Goal: Entertainment & Leisure: Consume media (video, audio)

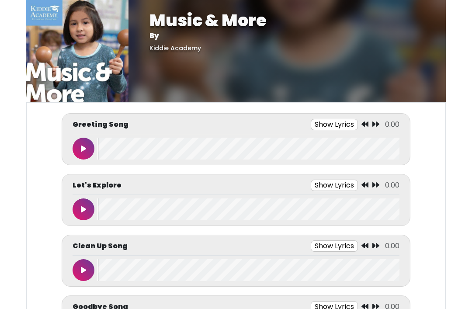
click at [83, 146] on icon at bounding box center [83, 148] width 5 height 7
click at [87, 219] on button at bounding box center [84, 209] width 22 height 22
click at [64, 209] on div "Let's Explore Show Lyrics 0:23 / 0:45" at bounding box center [236, 200] width 349 height 52
click at [339, 181] on button "Show Lyrics" at bounding box center [315, 185] width 47 height 11
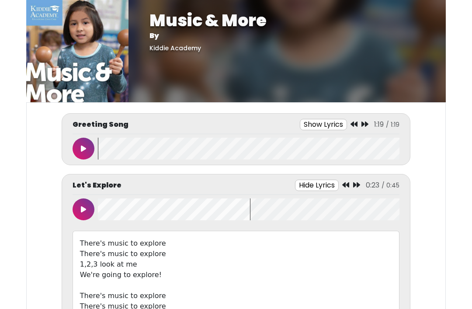
click at [345, 186] on icon at bounding box center [345, 184] width 7 height 7
click at [348, 186] on icon at bounding box center [345, 184] width 7 height 7
click at [348, 187] on icon at bounding box center [345, 184] width 7 height 7
click at [84, 210] on icon at bounding box center [83, 209] width 5 height 7
click at [81, 209] on icon at bounding box center [83, 209] width 5 height 7
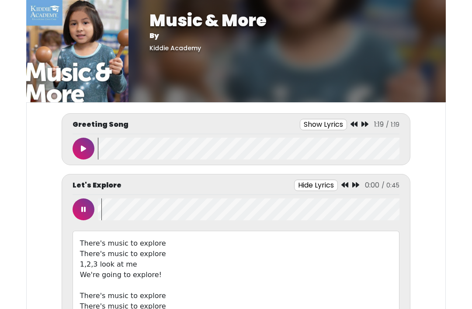
click at [83, 207] on icon at bounding box center [83, 209] width 4 height 7
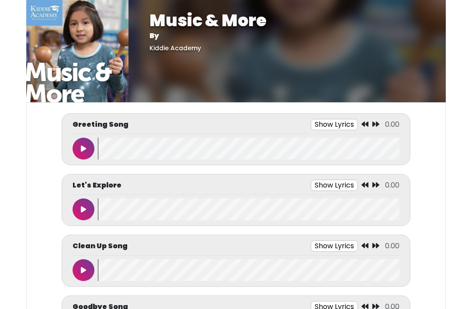
click at [83, 275] on button at bounding box center [84, 270] width 22 height 22
click at [85, 274] on button at bounding box center [84, 270] width 22 height 22
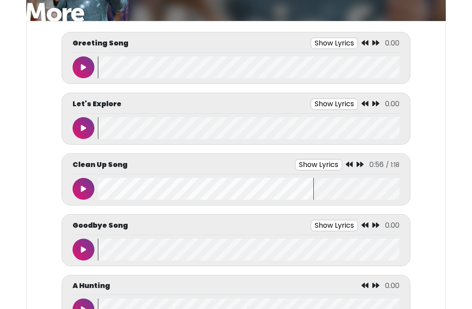
scroll to position [87, 0]
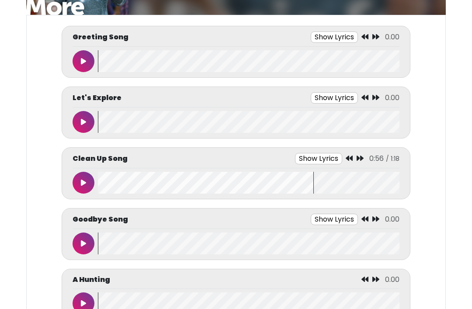
click at [84, 239] on button at bounding box center [84, 244] width 22 height 22
click at [87, 244] on button at bounding box center [84, 244] width 22 height 22
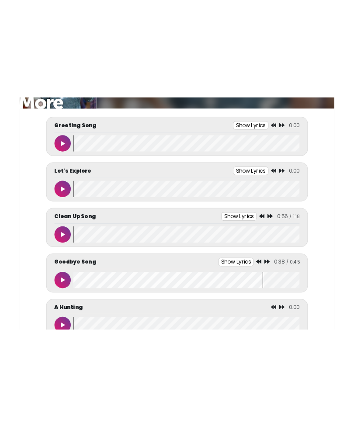
scroll to position [0, 0]
